Goal: Information Seeking & Learning: Check status

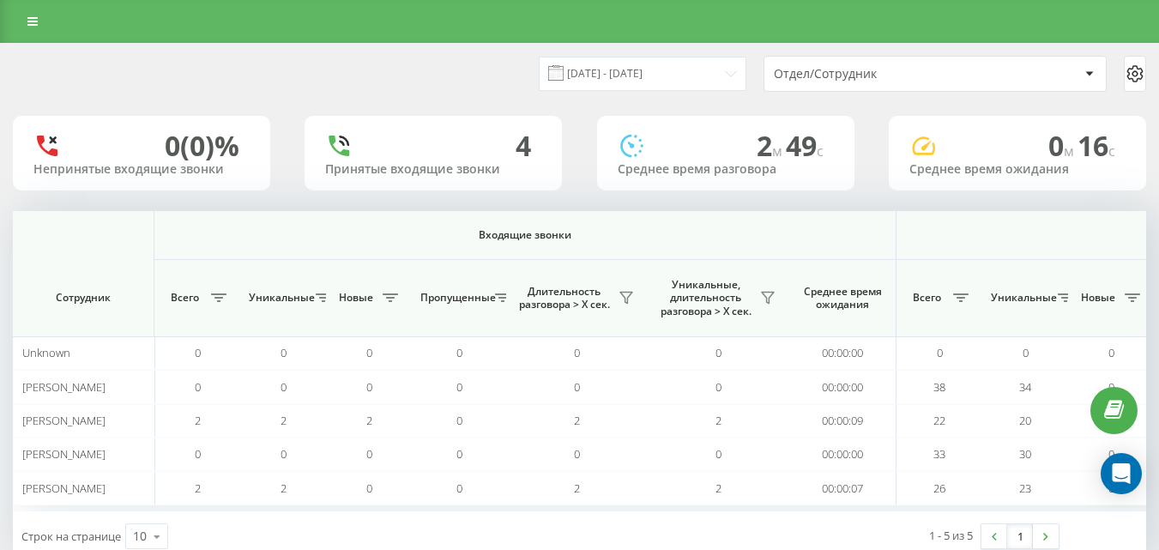
scroll to position [0, 1260]
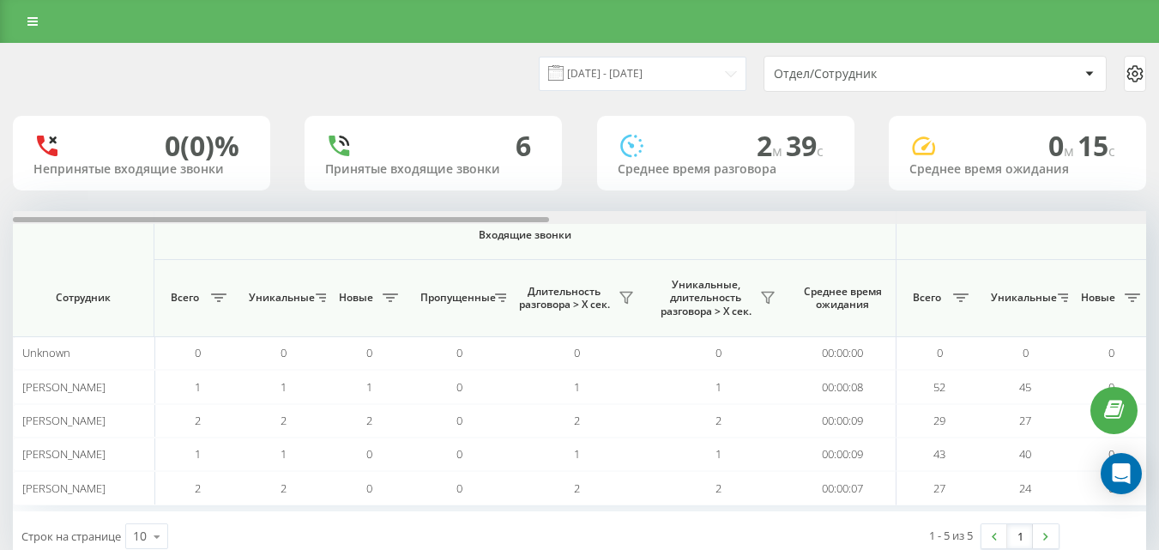
click at [1085, 218] on div at bounding box center [579, 217] width 1133 height 13
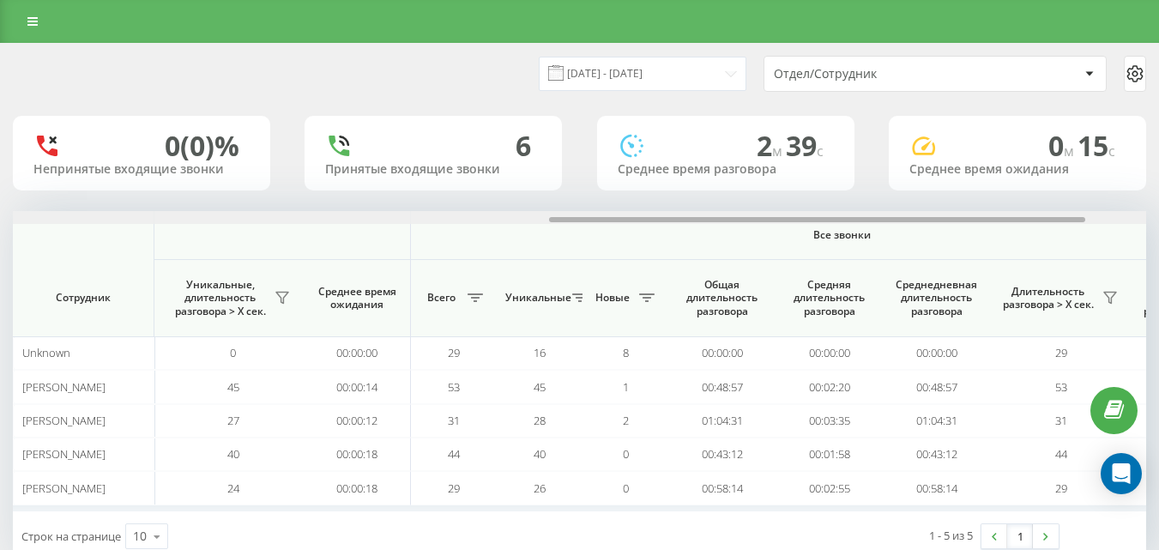
click at [1085, 218] on div at bounding box center [817, 219] width 536 height 5
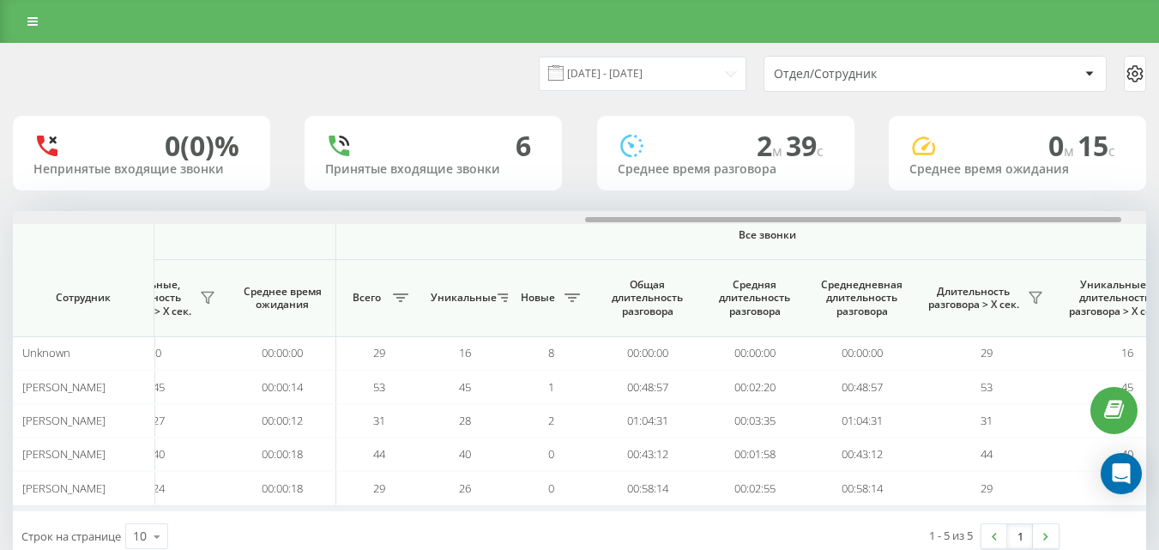
scroll to position [0, 1254]
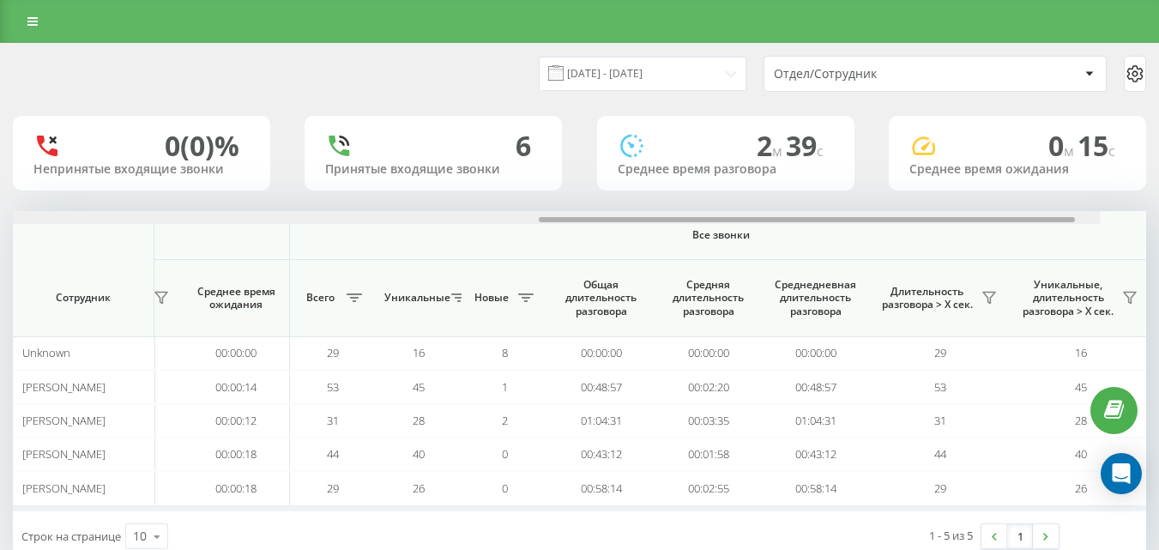
drag, startPoint x: 1085, startPoint y: 218, endPoint x: 1142, endPoint y: 228, distance: 58.4
click at [1142, 228] on div "Входящие звонки Исходящие звонки Все звонки Сотрудник Всего Уникальные Новые Пр…" at bounding box center [579, 361] width 1133 height 300
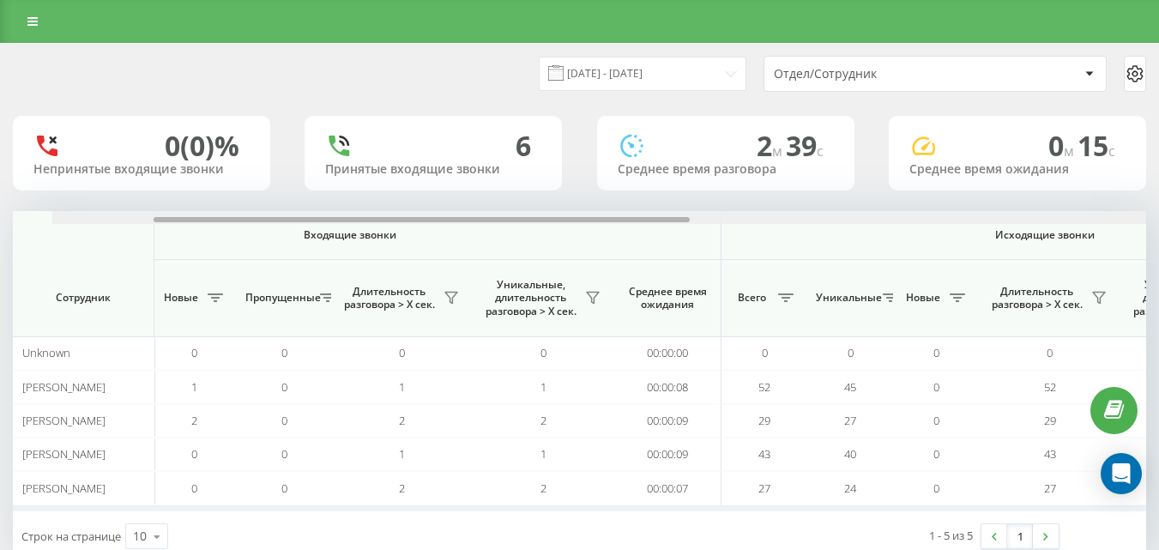
scroll to position [0, 0]
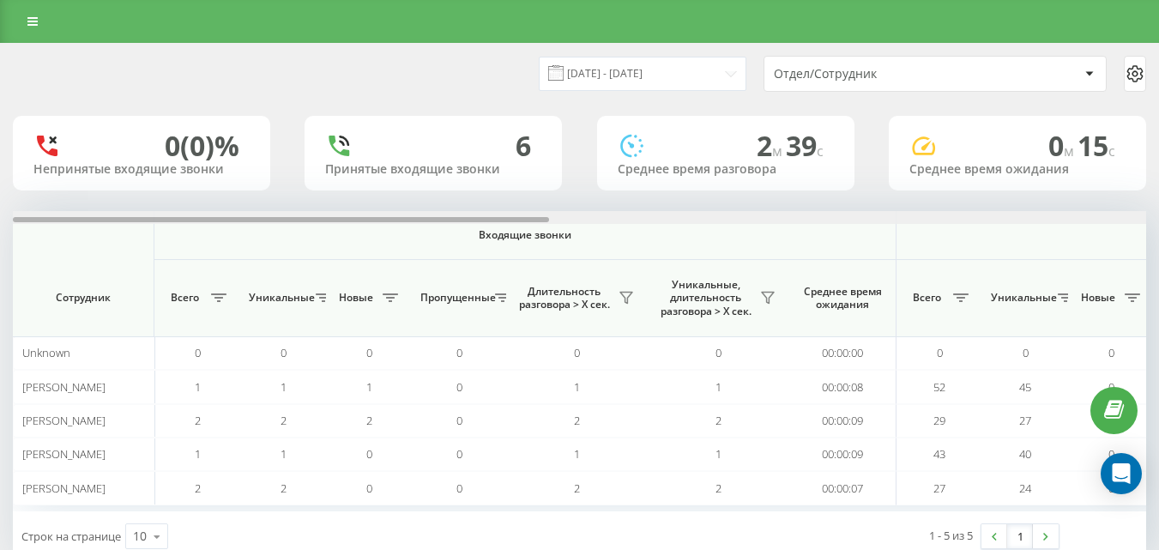
drag, startPoint x: 777, startPoint y: 222, endPoint x: 15, endPoint y: 233, distance: 762.0
click at [9, 233] on div "[DATE] - [DATE] Отдел/Сотрудник 0 (0)% Непринятые входящие звонки 6 Принятые вх…" at bounding box center [579, 319] width 1159 height 553
click at [474, 234] on span "Входящие звонки" at bounding box center [525, 235] width 652 height 14
click at [481, 236] on span "Входящие звонки" at bounding box center [525, 235] width 652 height 14
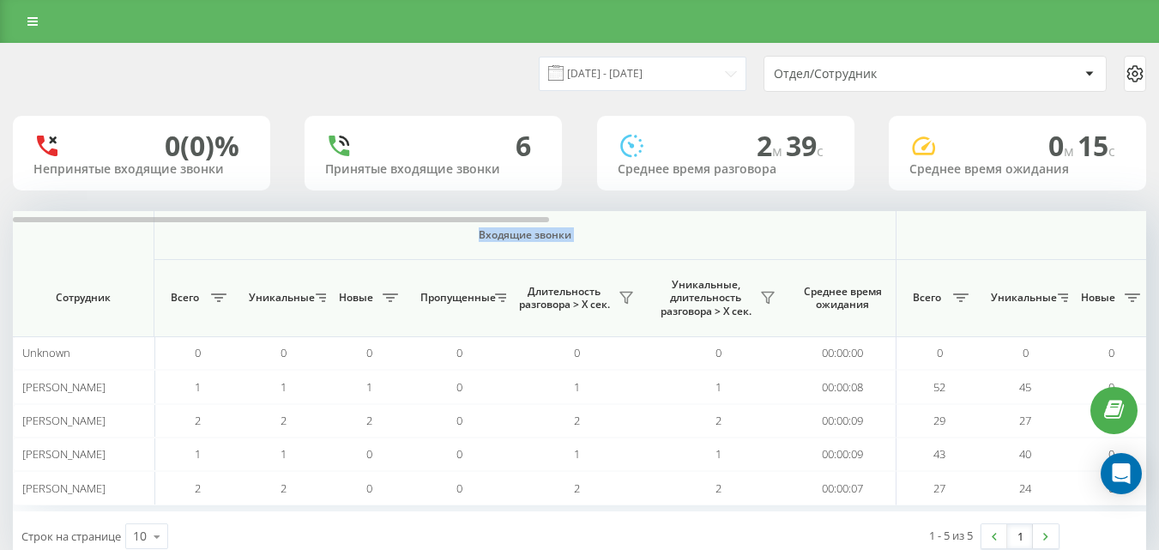
click at [481, 236] on span "Входящие звонки" at bounding box center [525, 235] width 652 height 14
click at [608, 218] on div at bounding box center [579, 217] width 1133 height 13
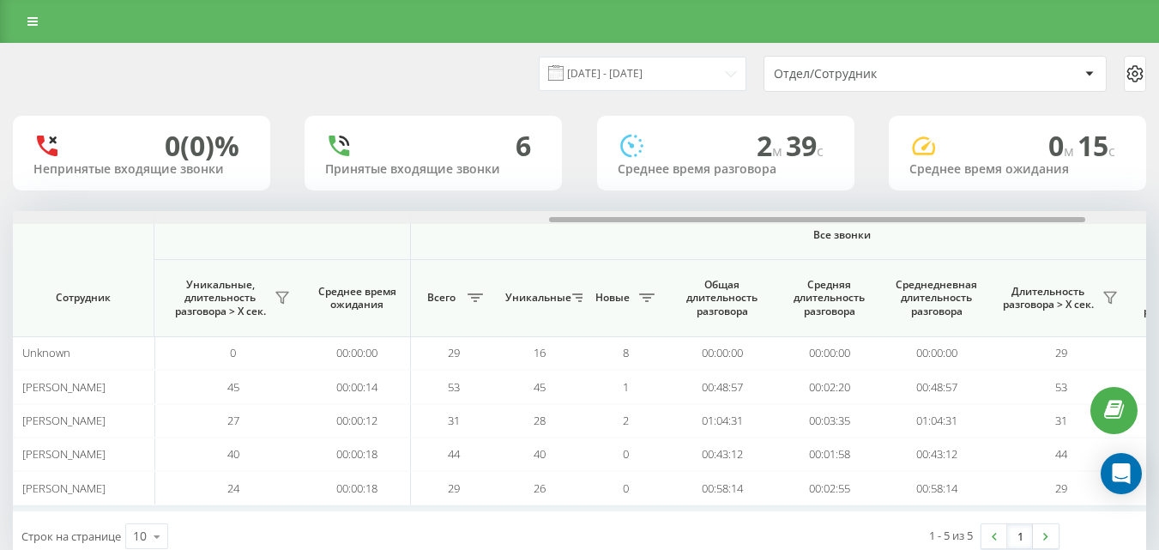
scroll to position [0, 1260]
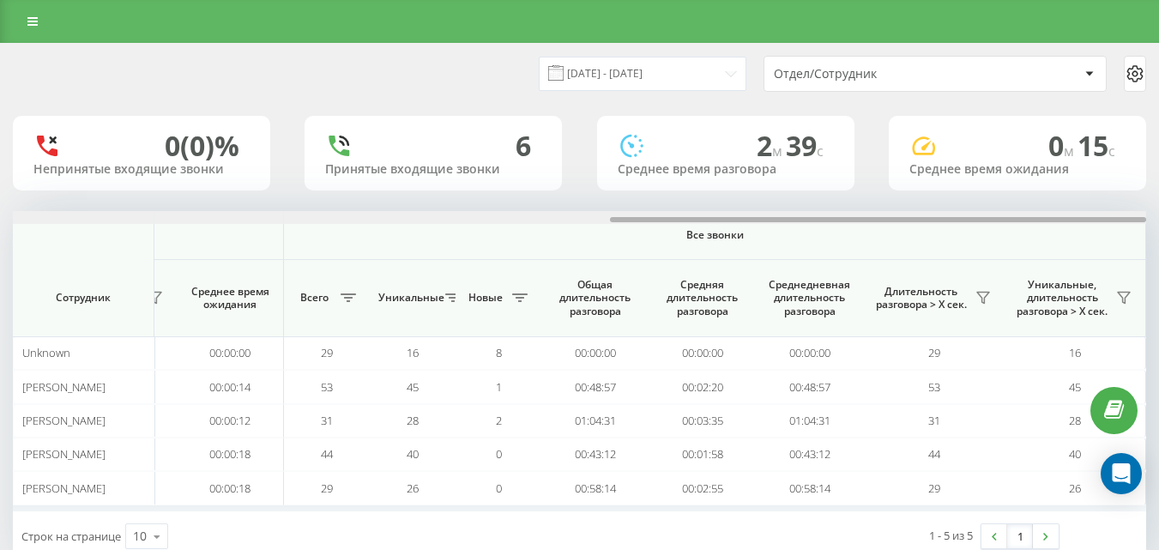
drag, startPoint x: 608, startPoint y: 218, endPoint x: 846, endPoint y: 246, distance: 239.4
click at [849, 213] on div at bounding box center [579, 217] width 1133 height 13
click at [837, 251] on th "Все звонки" at bounding box center [715, 235] width 862 height 49
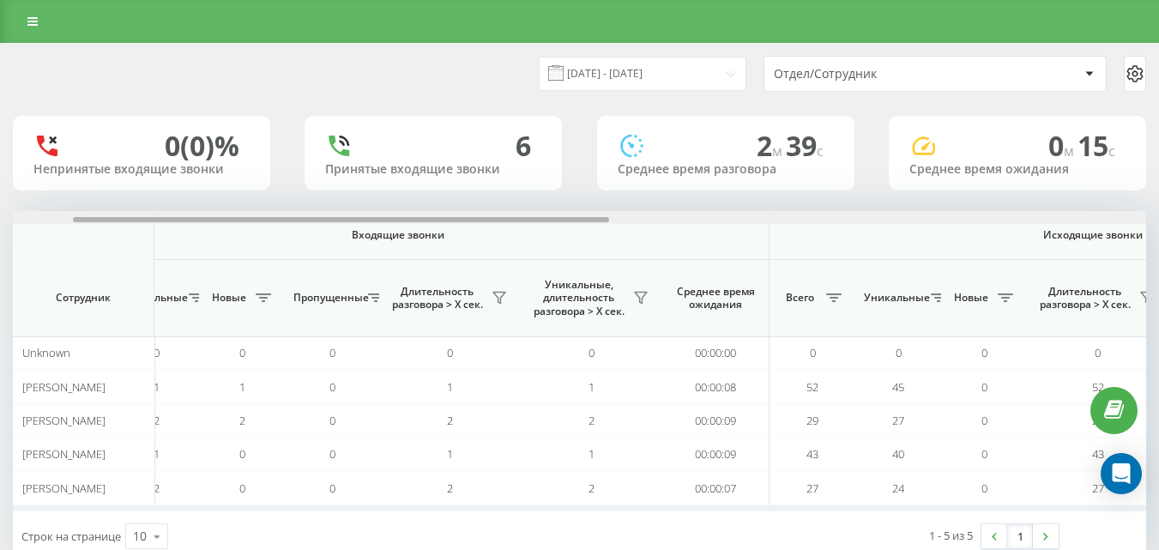
click at [613, 222] on div at bounding box center [579, 217] width 1133 height 13
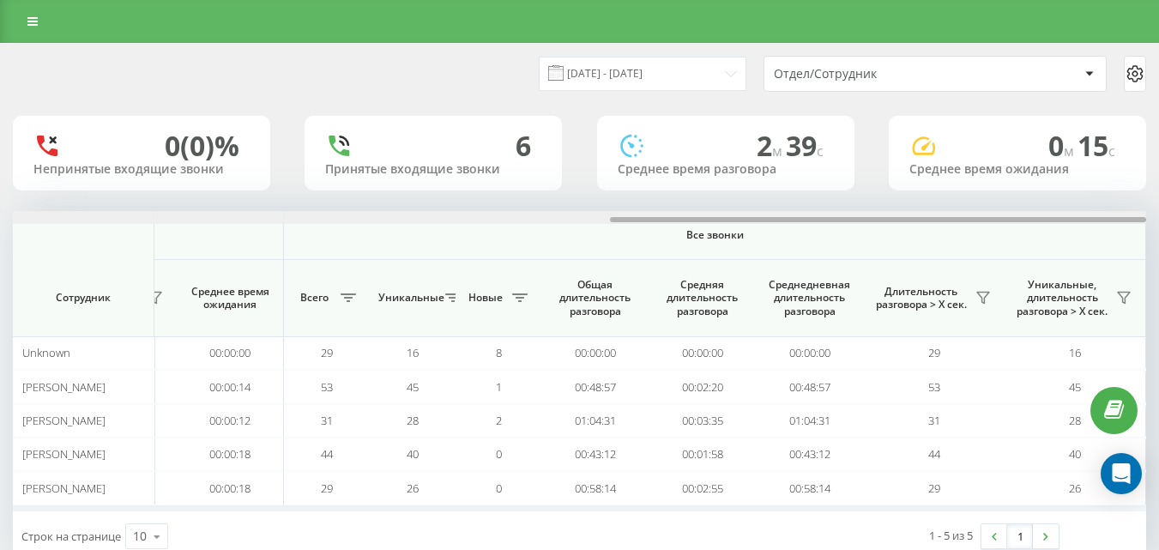
click at [613, 222] on div at bounding box center [878, 219] width 536 height 5
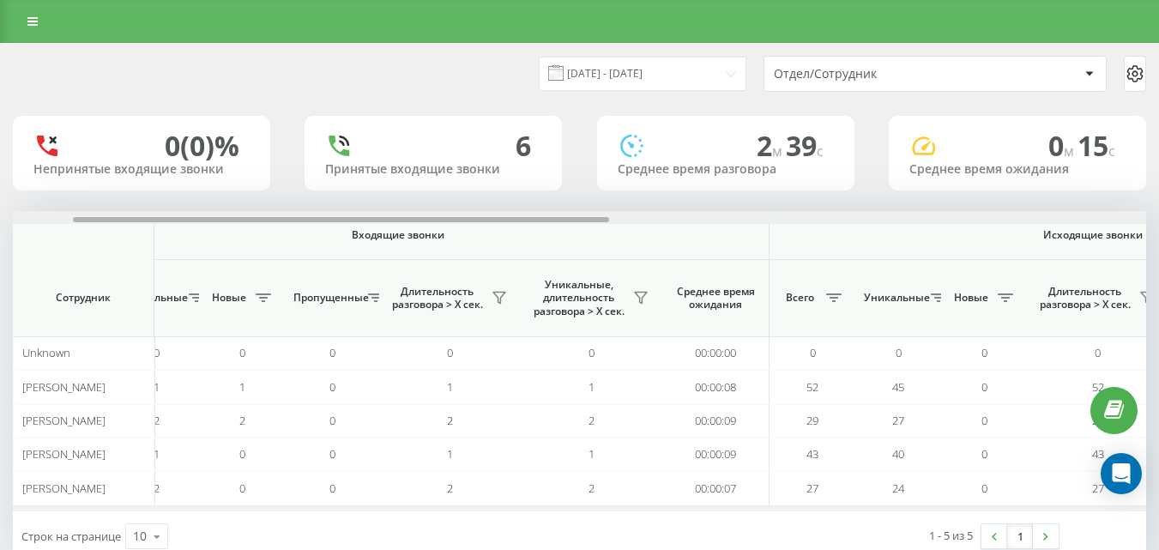
click at [610, 221] on div at bounding box center [579, 217] width 1133 height 13
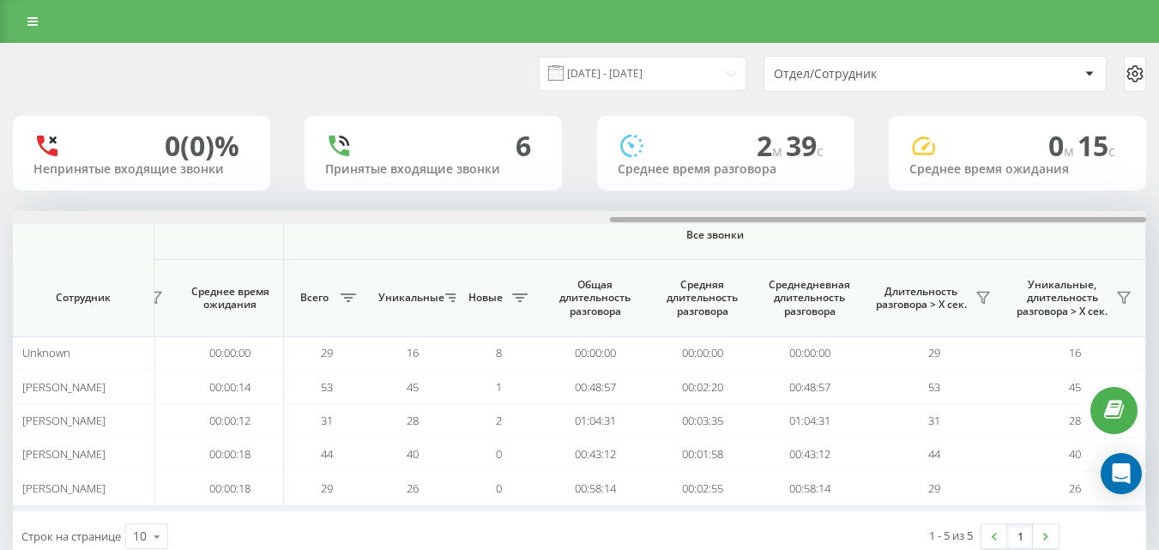
click at [604, 220] on div at bounding box center [579, 217] width 1133 height 13
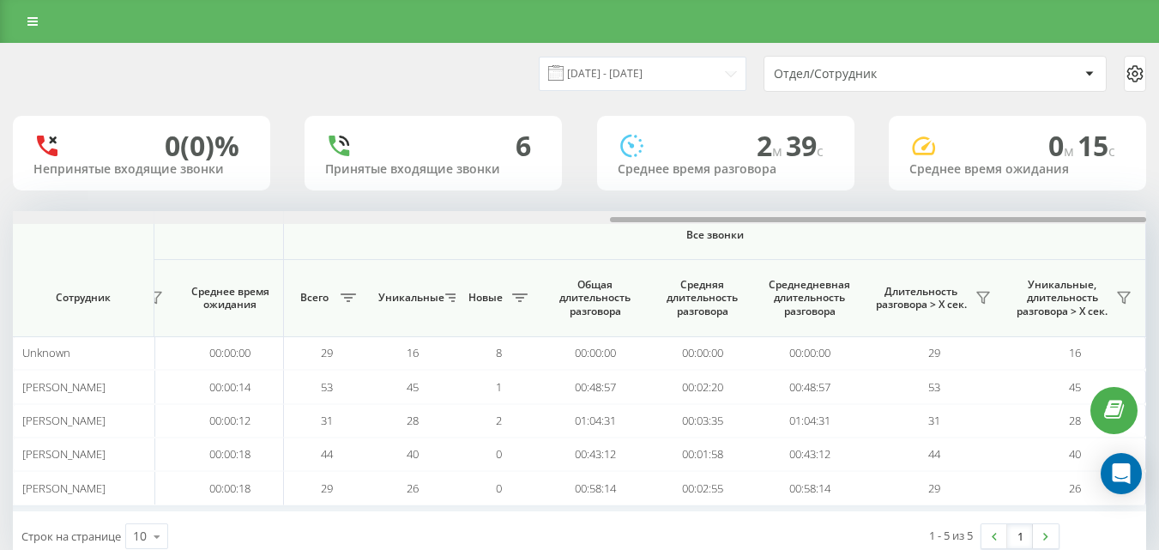
click at [607, 221] on div at bounding box center [579, 217] width 1133 height 13
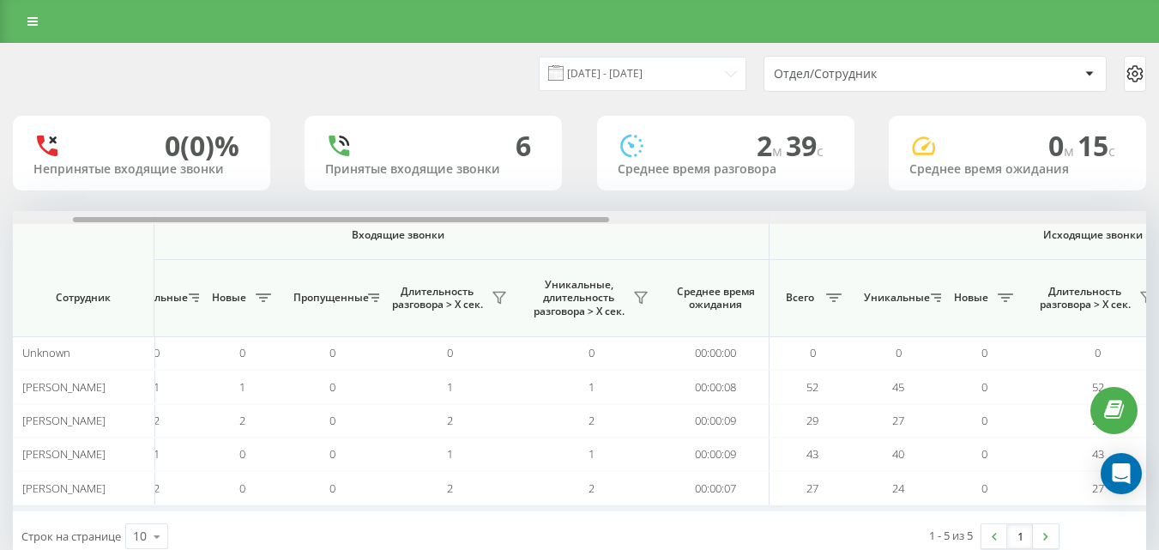
click at [616, 220] on div at bounding box center [579, 217] width 1133 height 13
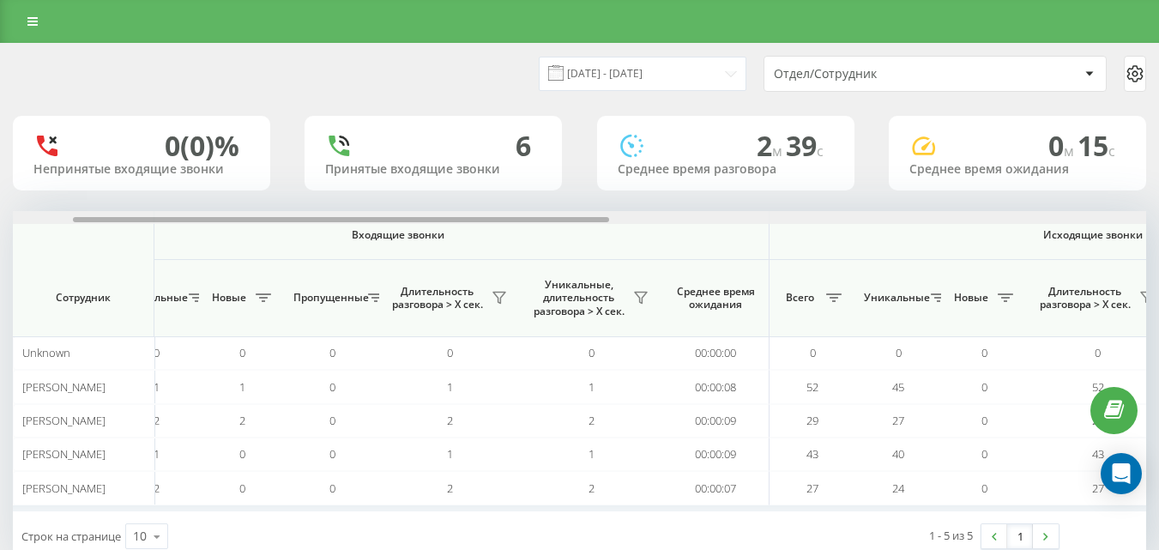
click at [608, 220] on div at bounding box center [341, 219] width 536 height 5
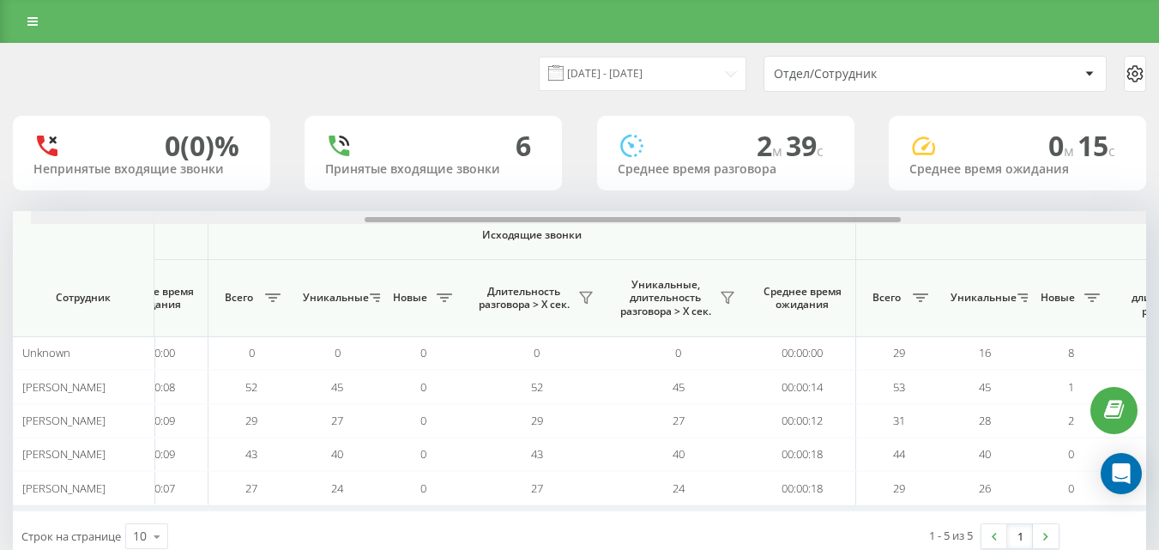
scroll to position [0, 681]
click at [871, 262] on th "Всего" at bounding box center [906, 298] width 86 height 77
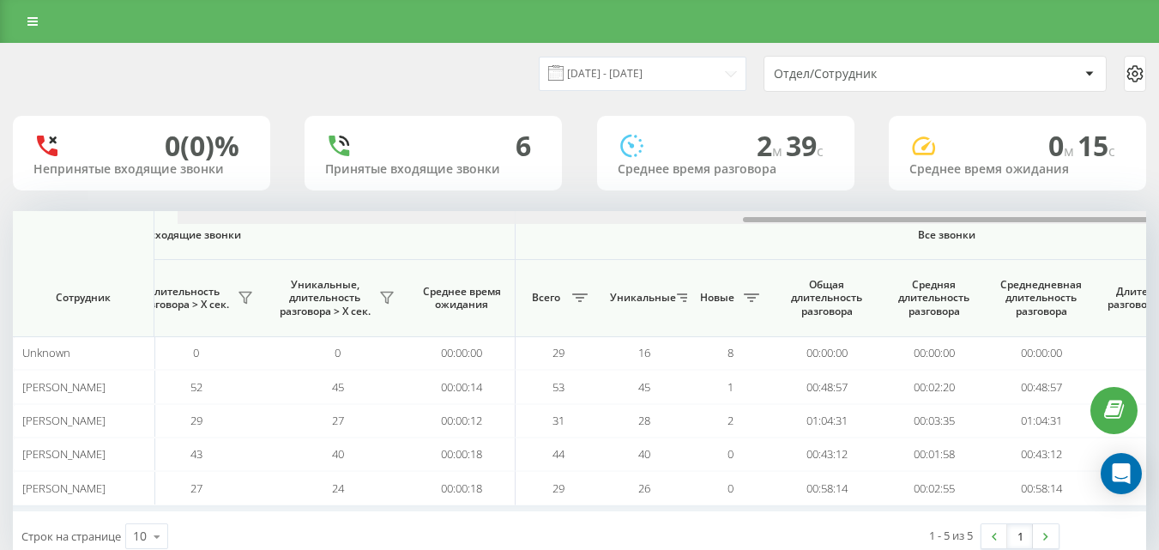
scroll to position [0, 1226]
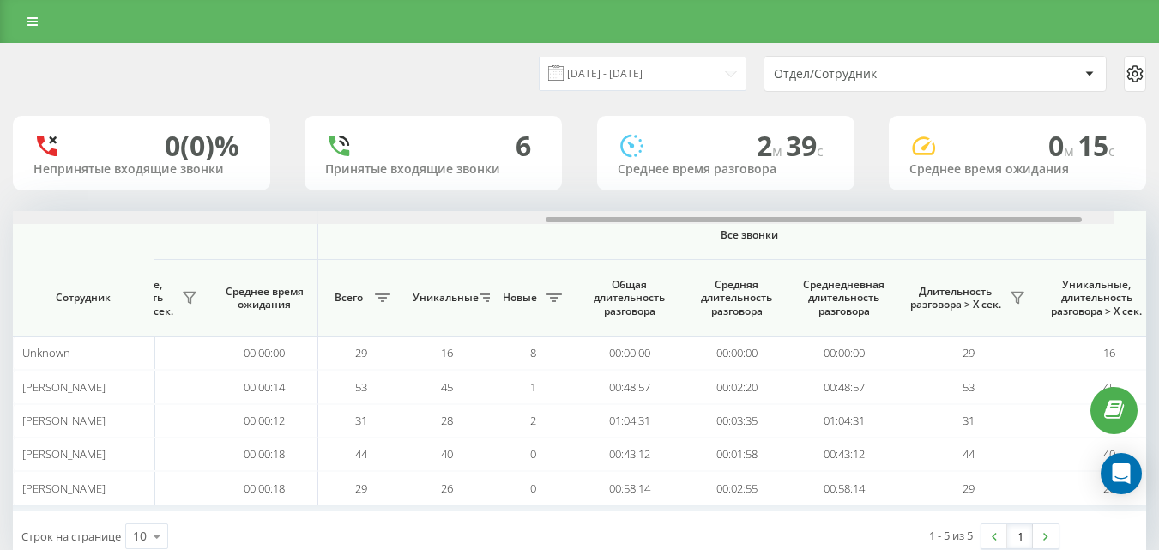
drag, startPoint x: 785, startPoint y: 220, endPoint x: 1043, endPoint y: 233, distance: 258.6
click at [1043, 233] on div "Входящие звонки Исходящие звонки Все звонки Сотрудник Всего Уникальные Новые Пр…" at bounding box center [579, 361] width 1133 height 300
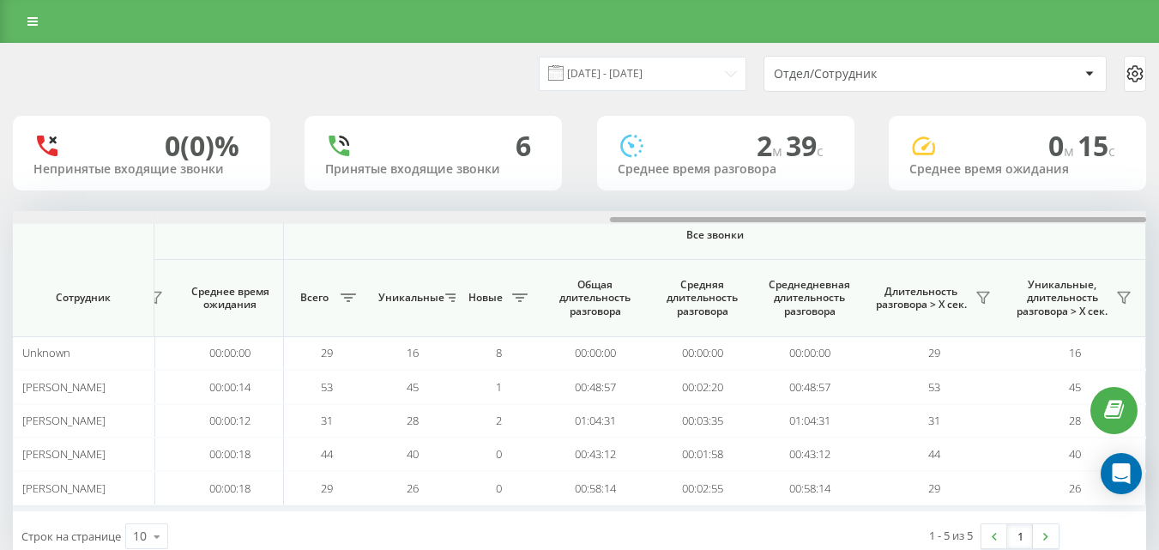
drag, startPoint x: 817, startPoint y: 220, endPoint x: 913, endPoint y: 232, distance: 96.8
click at [913, 232] on div "Входящие звонки Исходящие звонки Все звонки Сотрудник Всего Уникальные Новые Пр…" at bounding box center [579, 361] width 1133 height 300
click at [981, 295] on icon at bounding box center [983, 298] width 14 height 14
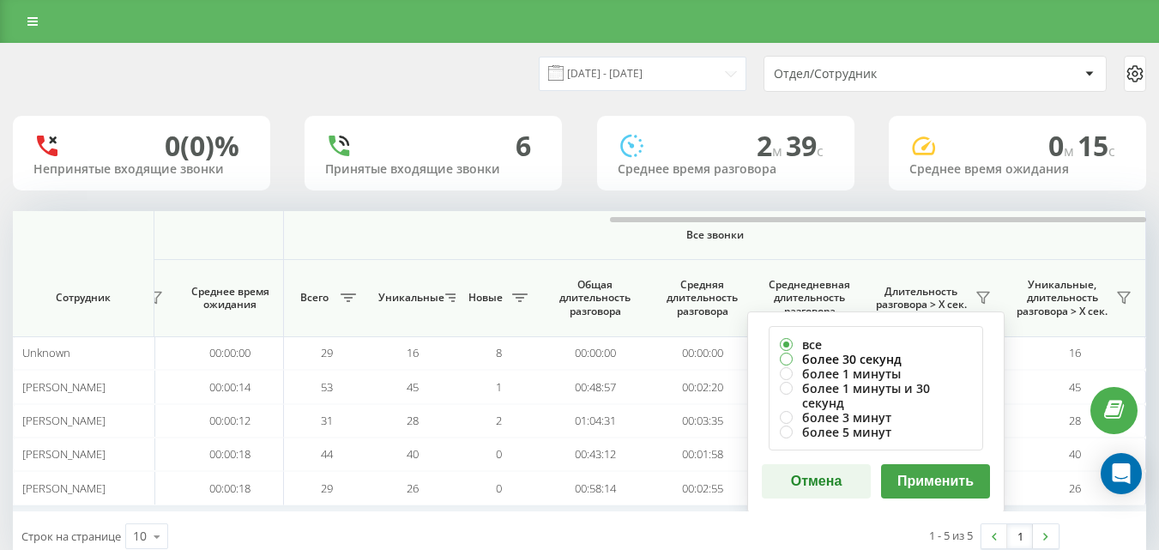
click at [914, 357] on label "более 30 секунд" at bounding box center [876, 359] width 192 height 15
radio input "true"
click at [970, 468] on button "Применить" at bounding box center [935, 481] width 109 height 34
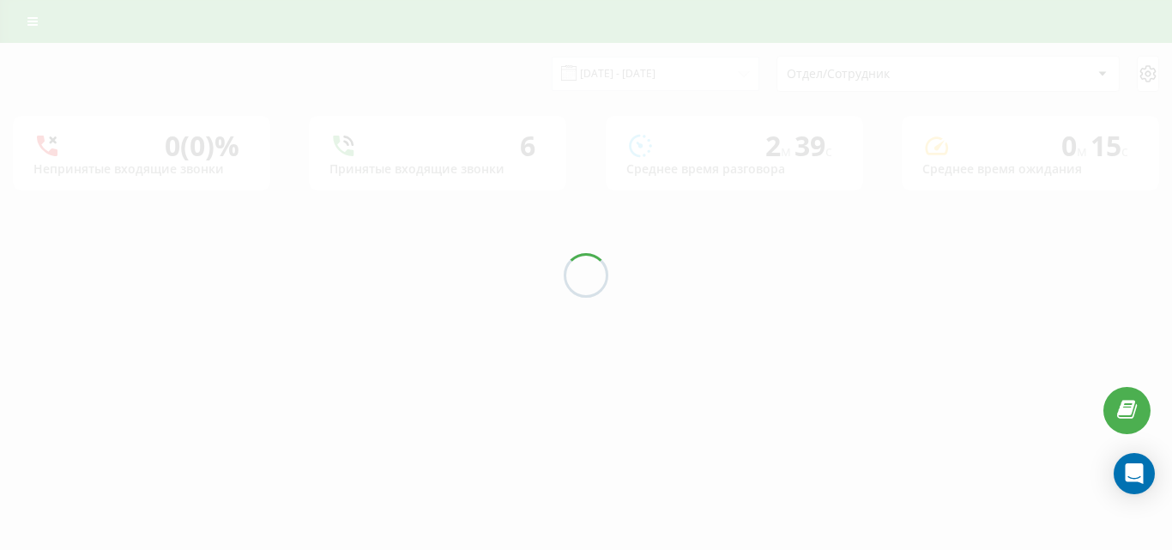
click at [1148, 233] on div at bounding box center [586, 275] width 1172 height 550
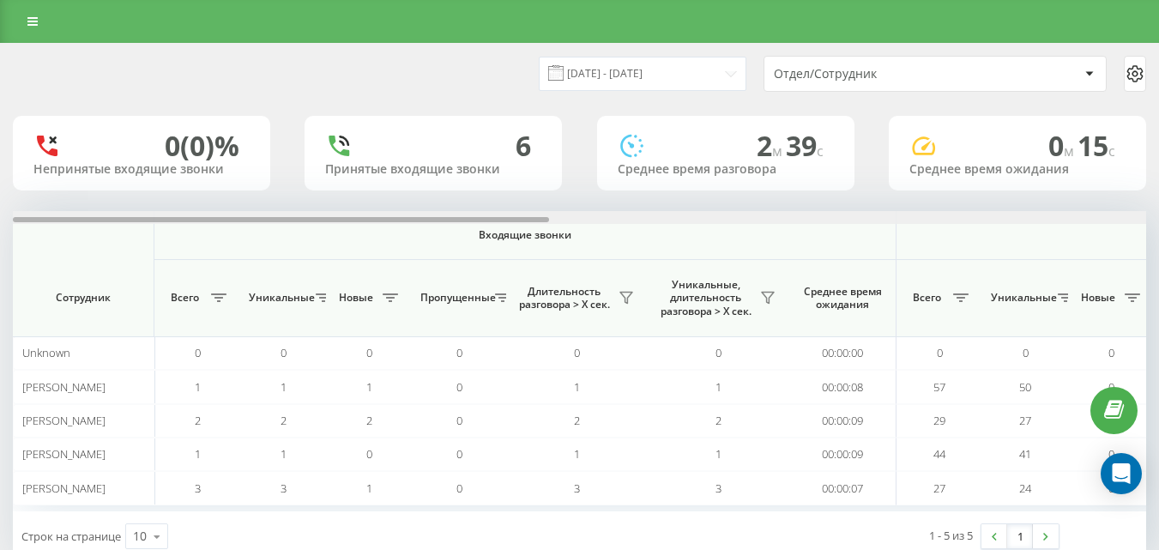
click at [1140, 217] on div at bounding box center [579, 217] width 1133 height 13
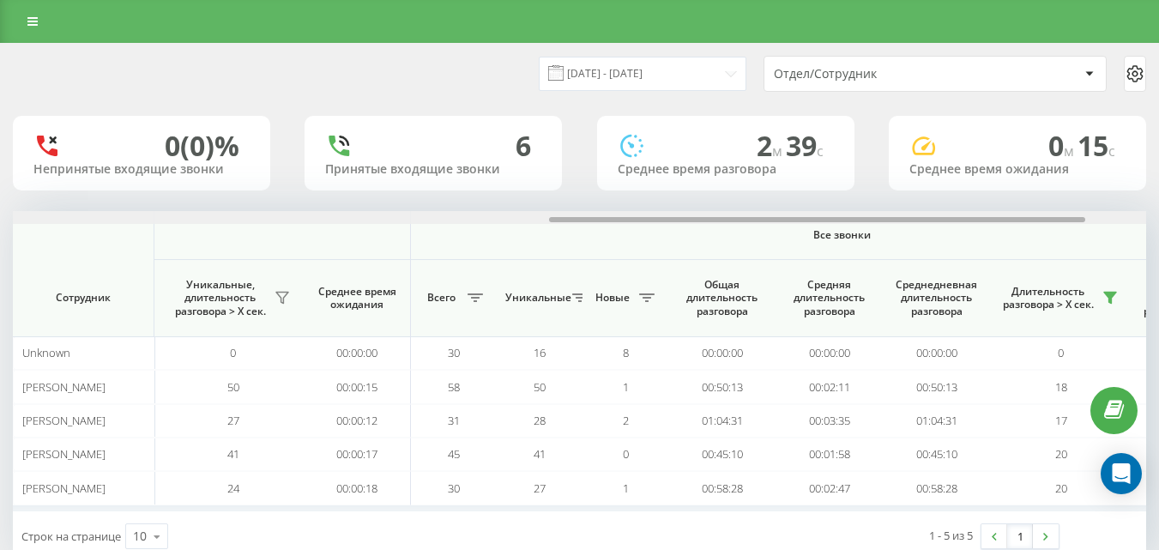
click at [1140, 216] on div at bounding box center [579, 217] width 1133 height 13
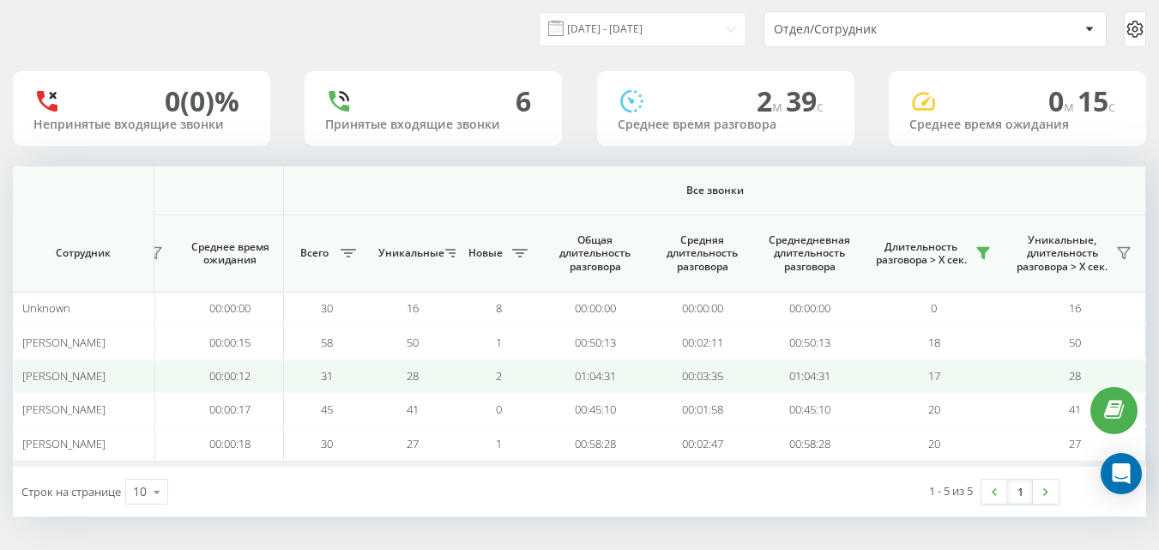
scroll to position [45, 0]
